Goal: Information Seeking & Learning: Learn about a topic

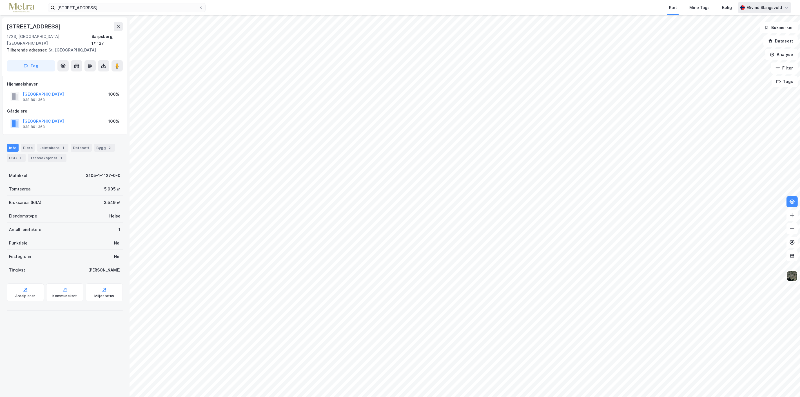
click at [765, 7] on div "Øivind Slangsvold" at bounding box center [764, 7] width 35 height 7
click at [740, 35] on div "Logg ut" at bounding box center [737, 34] width 15 height 7
